Goal: Transaction & Acquisition: Purchase product/service

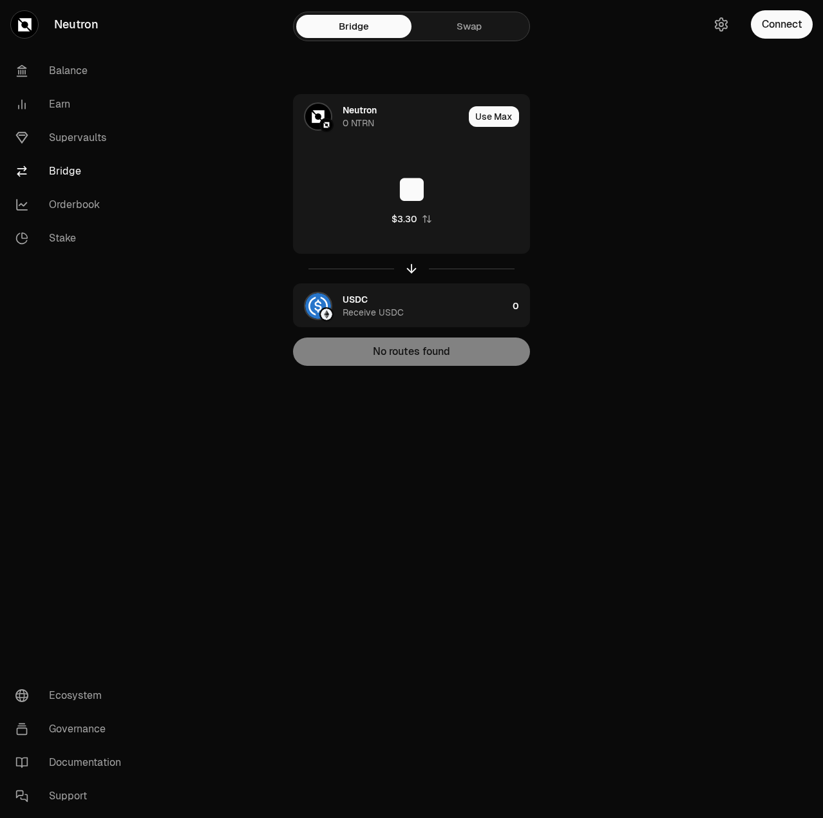
click at [480, 29] on link "Swap" at bounding box center [469, 26] width 115 height 23
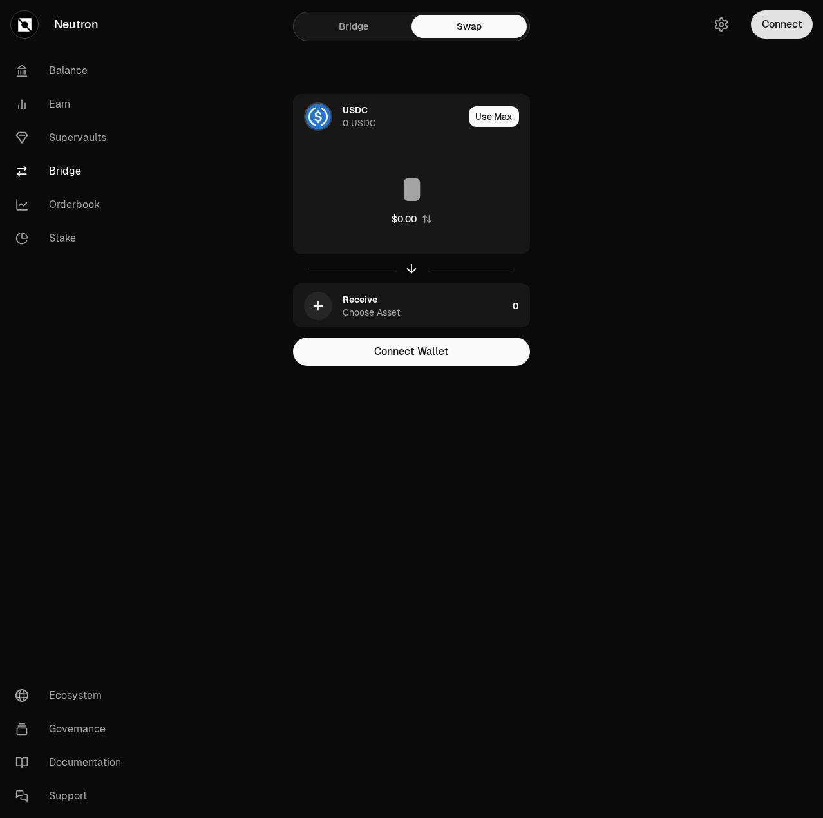
click at [796, 30] on button "Connect" at bounding box center [782, 24] width 62 height 28
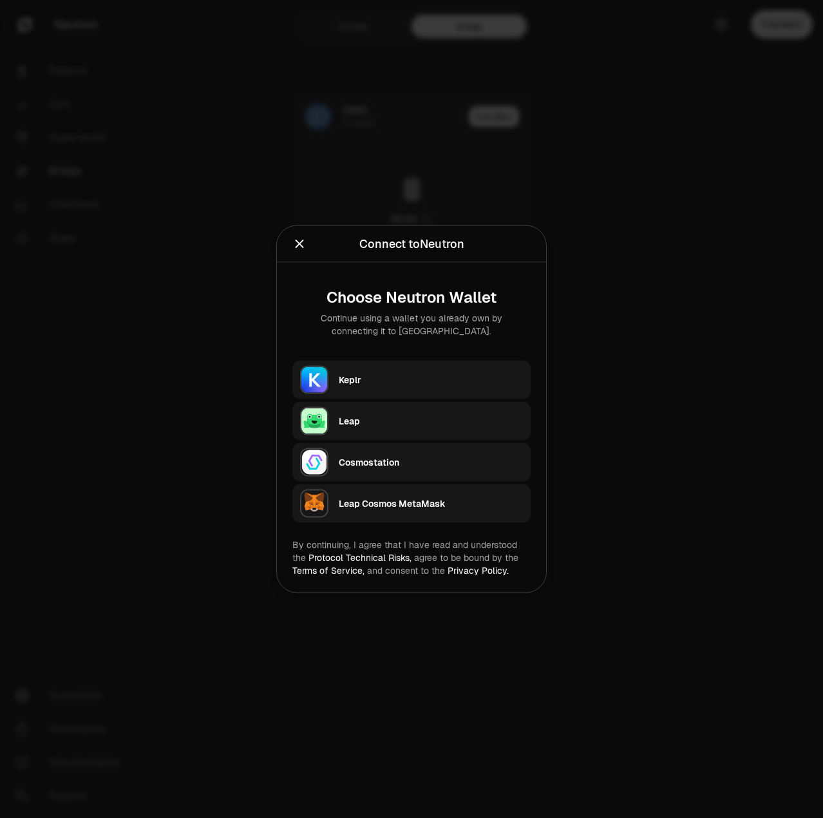
click at [402, 361] on button "Keplr" at bounding box center [412, 380] width 238 height 39
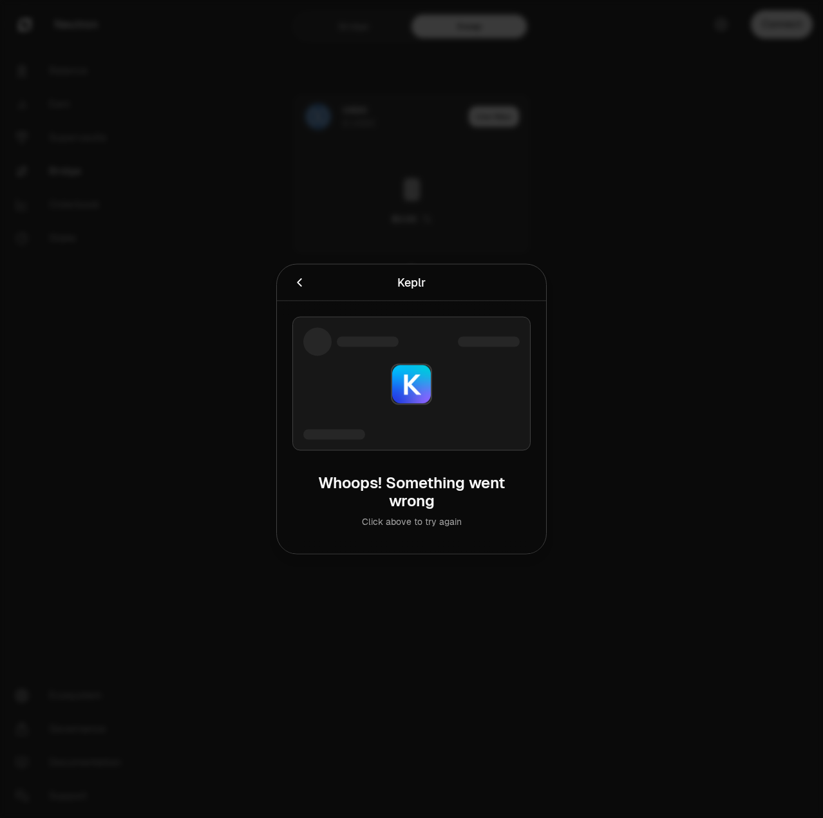
click at [298, 293] on h2 "Keplr" at bounding box center [412, 283] width 238 height 26
click at [302, 276] on icon "Cancel" at bounding box center [300, 283] width 14 height 14
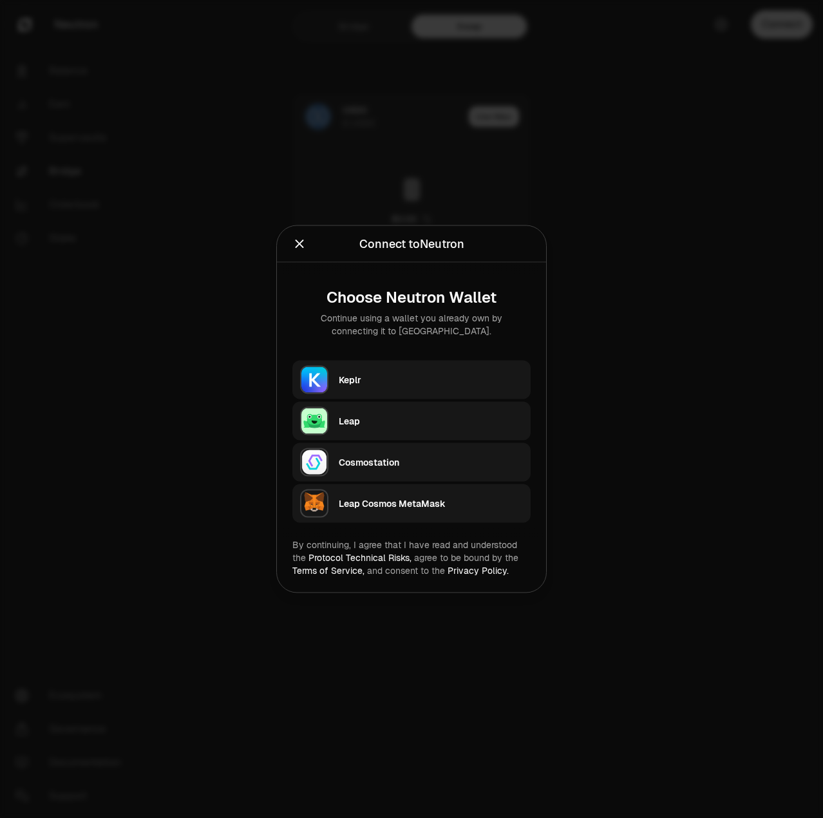
click at [296, 247] on icon "Close" at bounding box center [300, 244] width 14 height 14
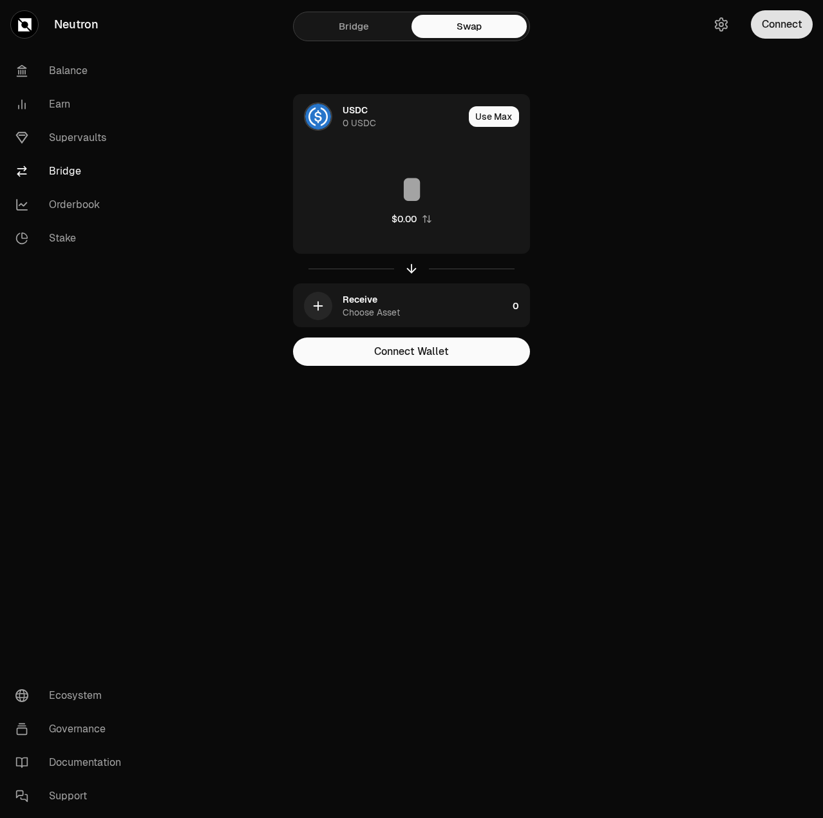
click at [795, 23] on button "Connect" at bounding box center [782, 24] width 62 height 28
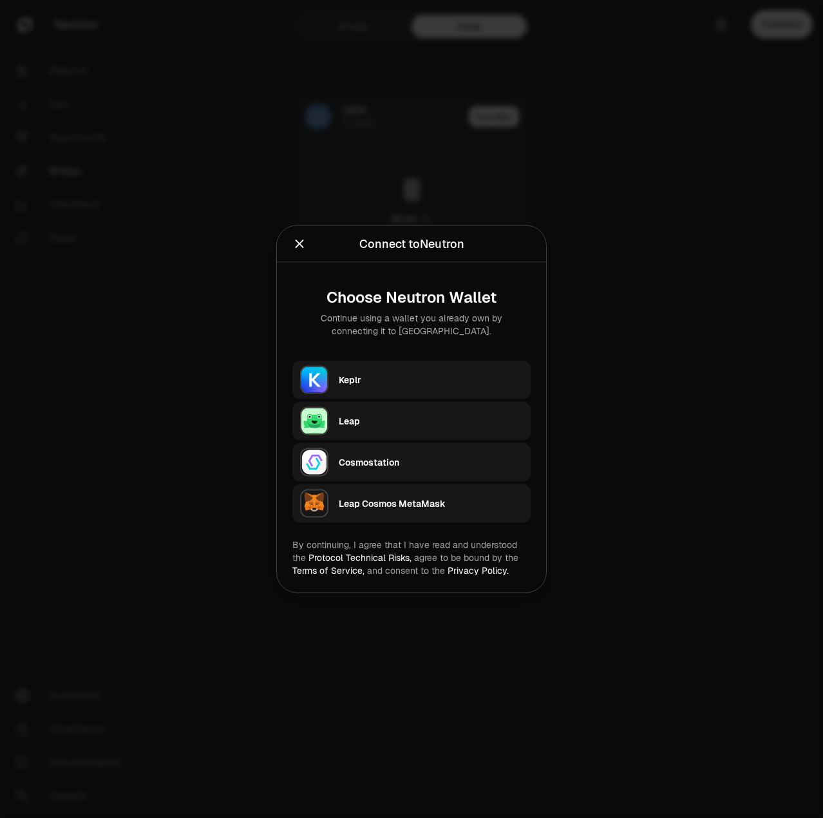
click at [298, 251] on icon "Close" at bounding box center [300, 244] width 14 height 14
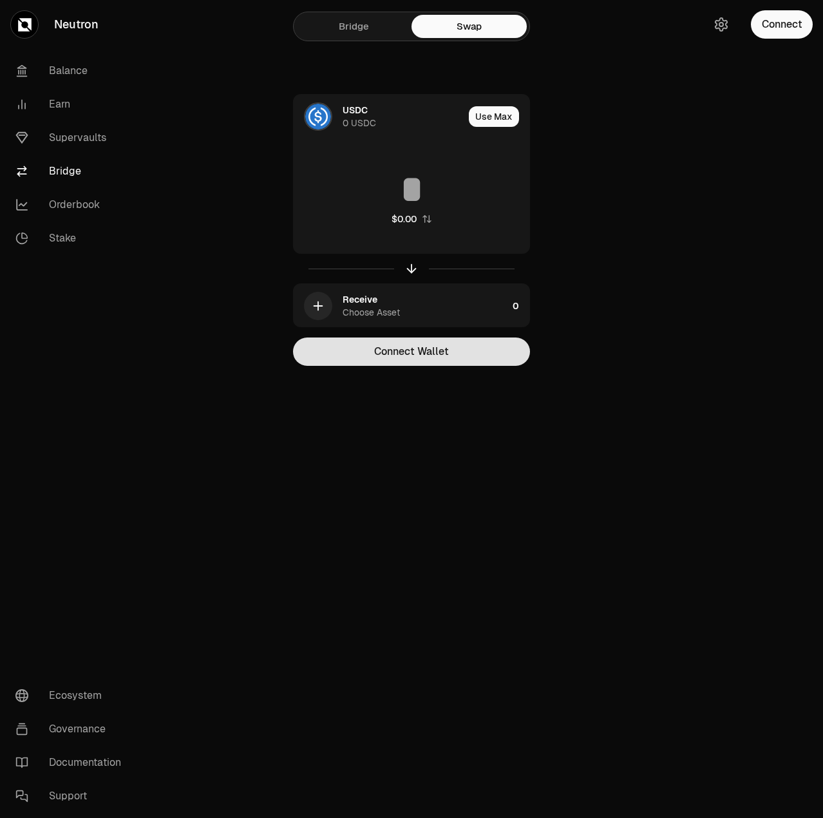
click at [405, 359] on button "Connect Wallet" at bounding box center [411, 352] width 237 height 28
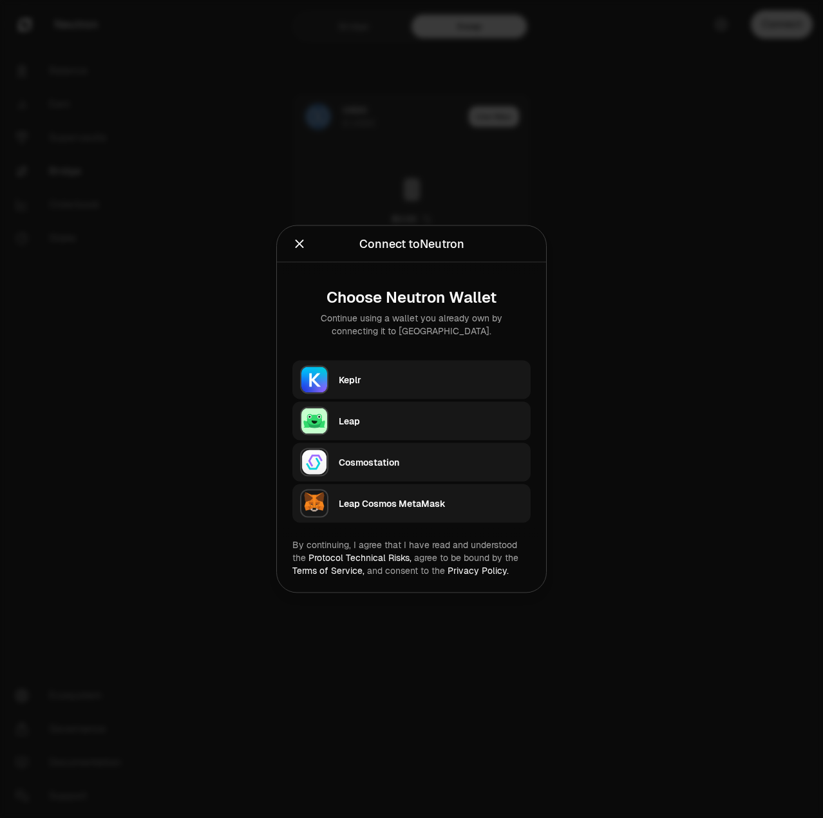
click at [365, 507] on div "Leap Cosmos MetaMask" at bounding box center [431, 503] width 184 height 13
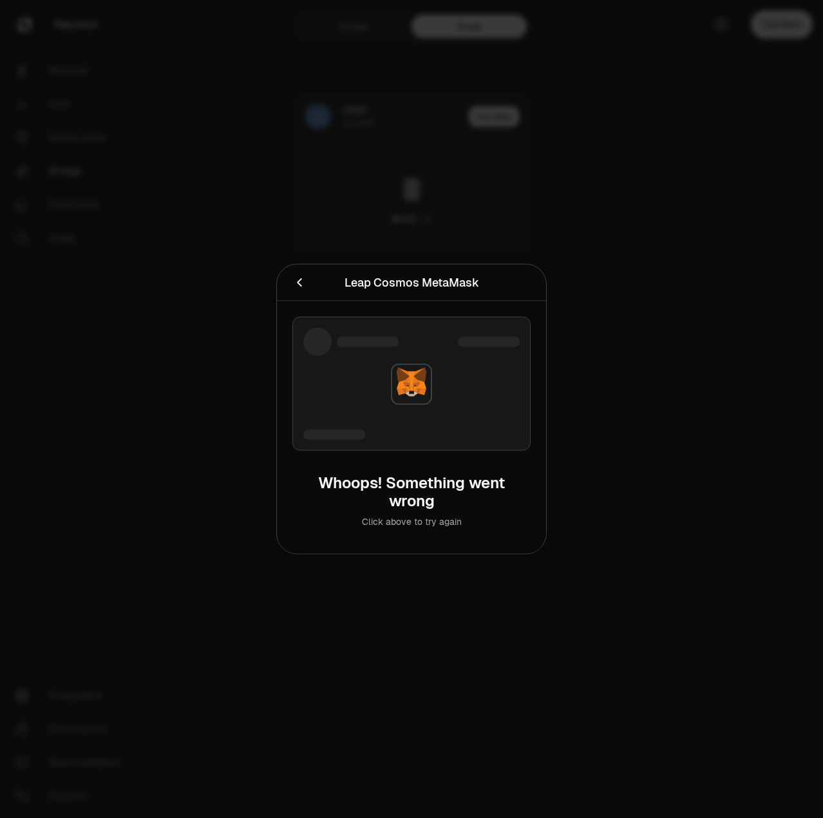
click at [298, 283] on icon "Cancel" at bounding box center [299, 282] width 5 height 8
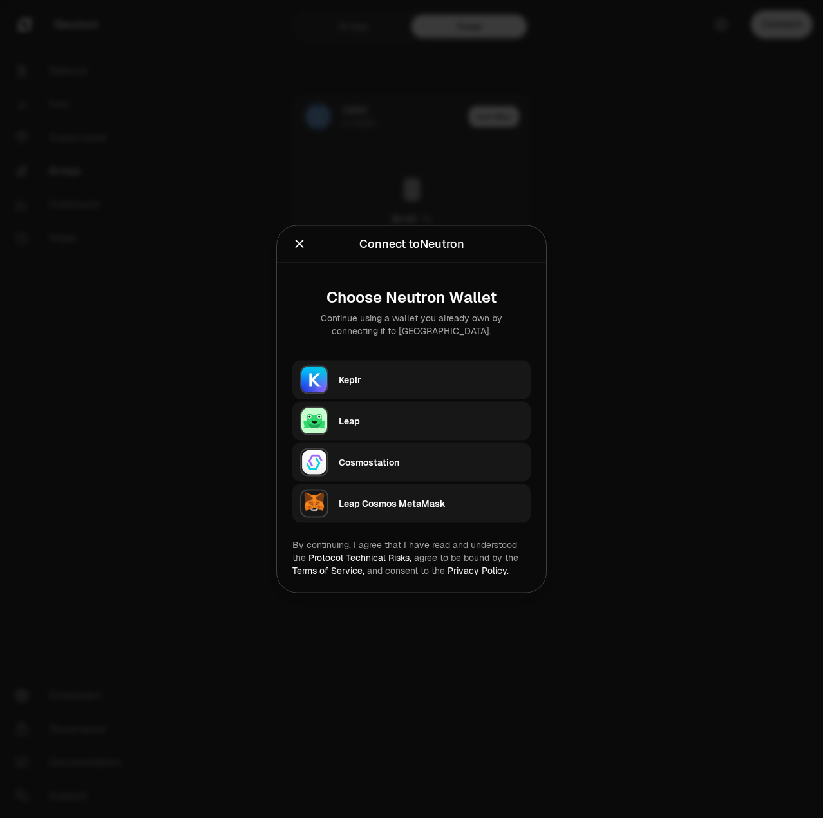
click at [358, 379] on div "Keplr" at bounding box center [431, 380] width 184 height 13
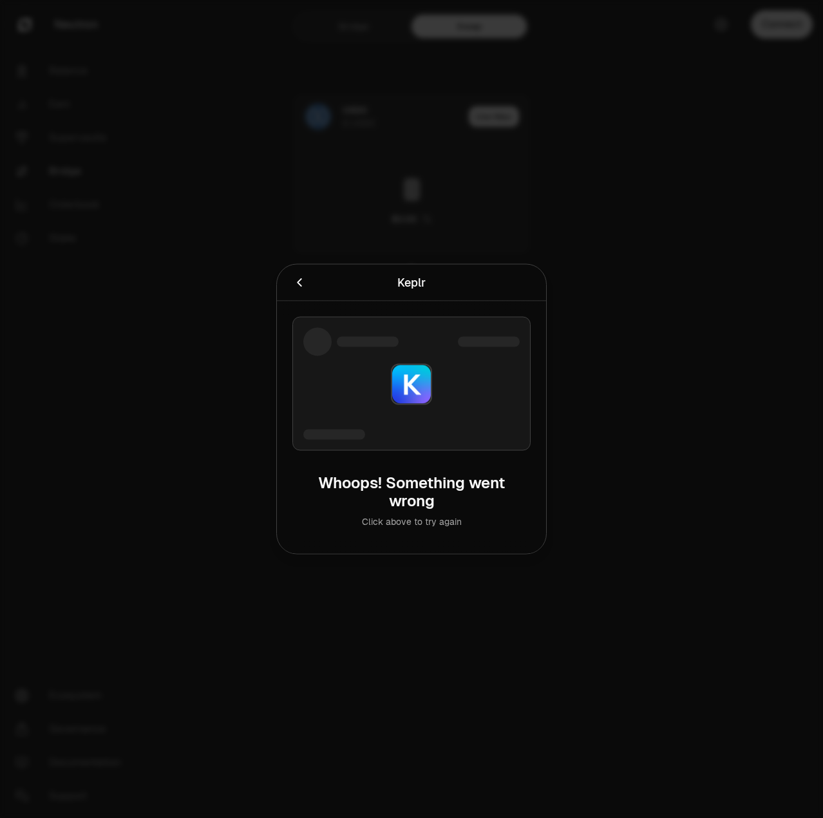
click at [299, 285] on icon "Cancel" at bounding box center [299, 282] width 5 height 8
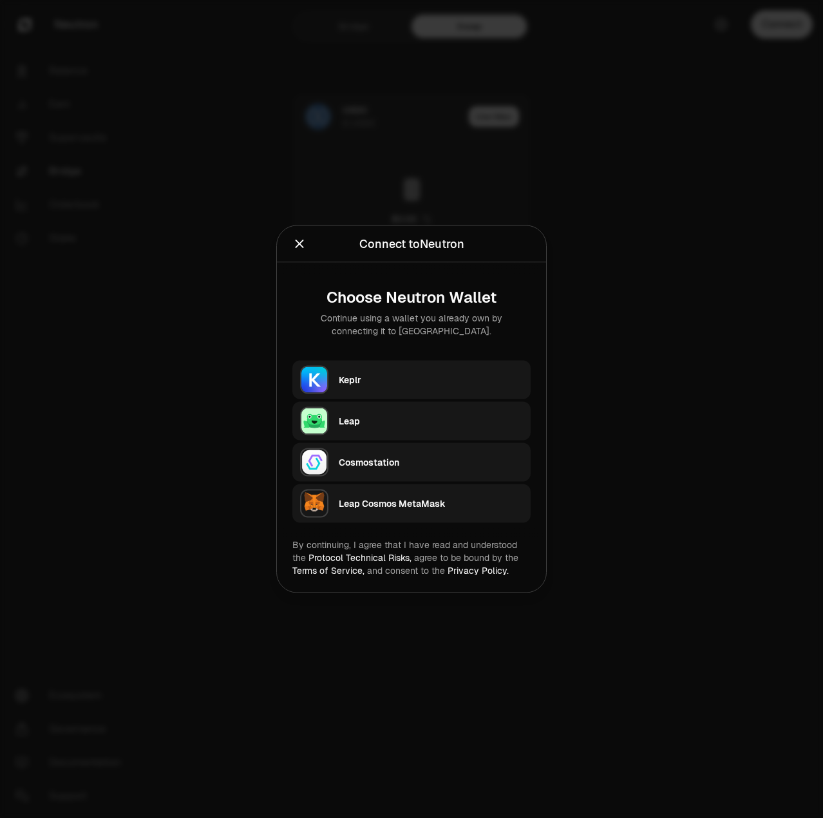
click at [303, 245] on icon "Close" at bounding box center [300, 244] width 14 height 14
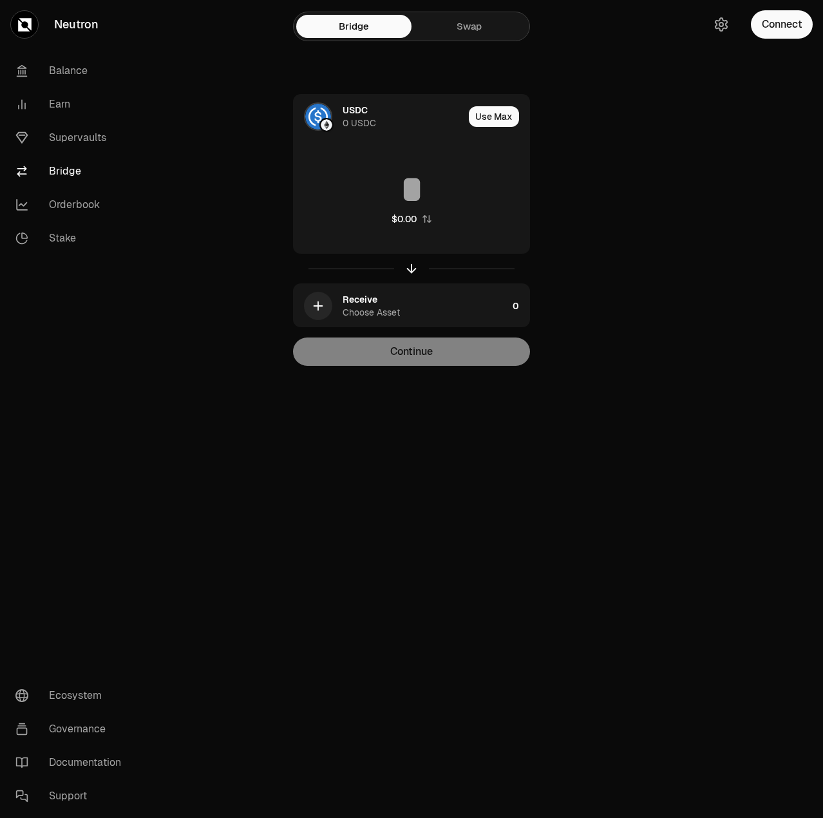
click at [644, 235] on section "Bridge Swap USDC 0 USDC Use Max $0.00 Receive Choose Asset 0 Continue" at bounding box center [411, 208] width 495 height 417
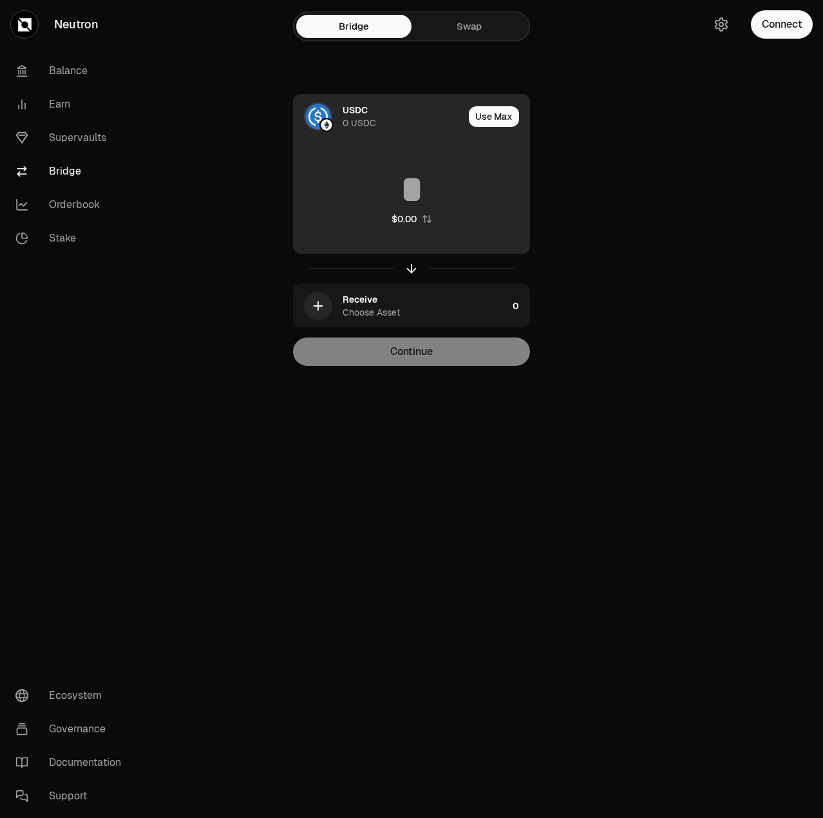
click at [336, 113] on div "USDC 0 USDC" at bounding box center [379, 117] width 170 height 44
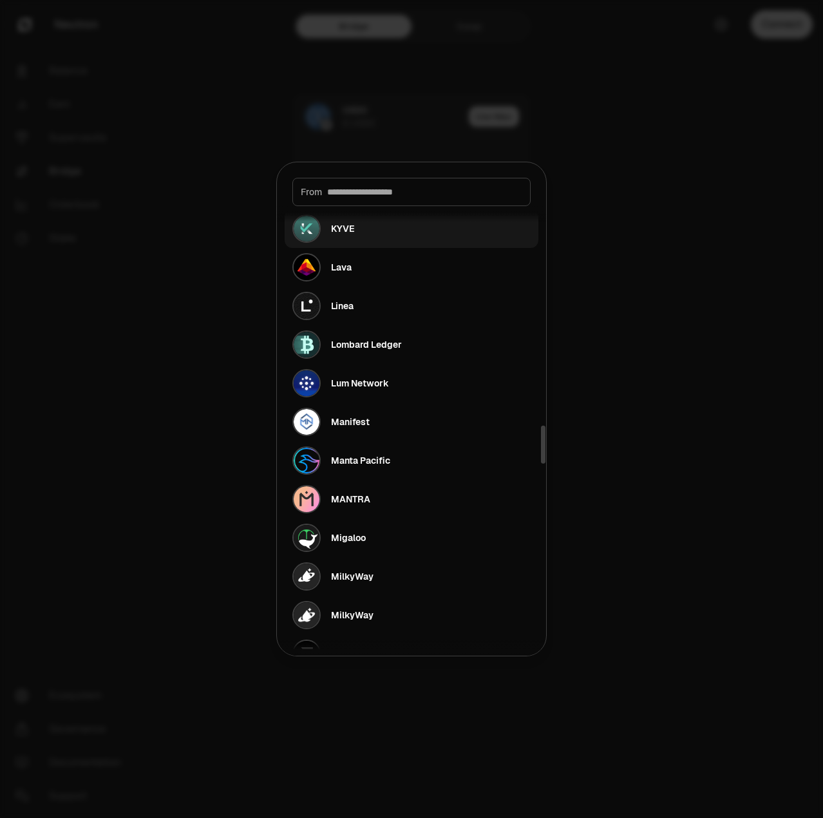
scroll to position [2577, 0]
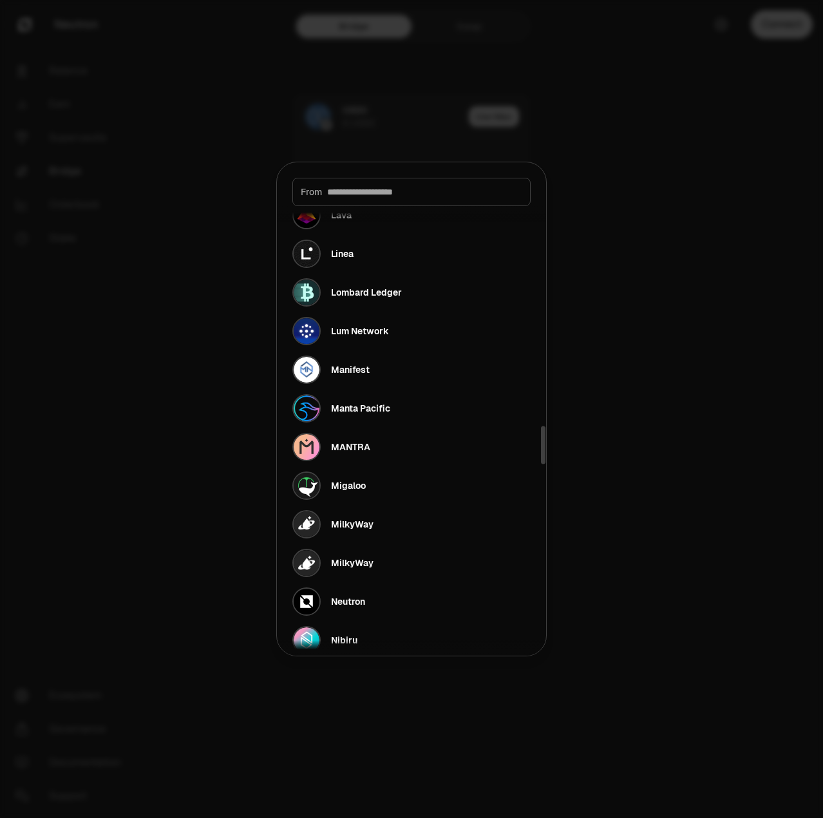
click at [713, 195] on div at bounding box center [411, 409] width 823 height 818
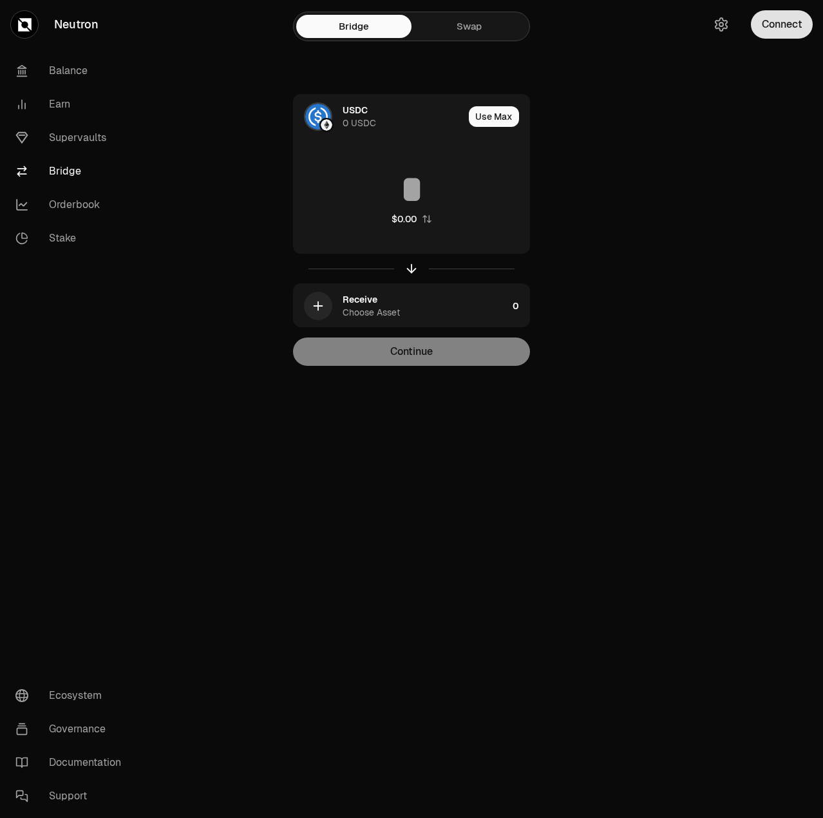
click at [782, 19] on button "Connect" at bounding box center [782, 24] width 62 height 28
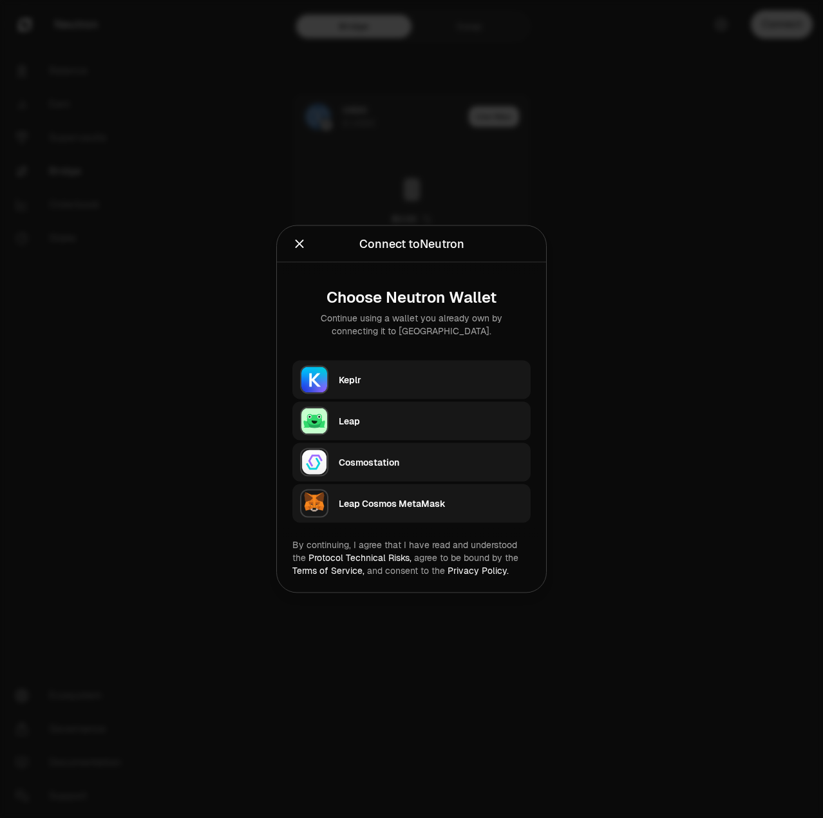
click at [389, 379] on div "Keplr" at bounding box center [431, 380] width 184 height 13
